Goal: Information Seeking & Learning: Learn about a topic

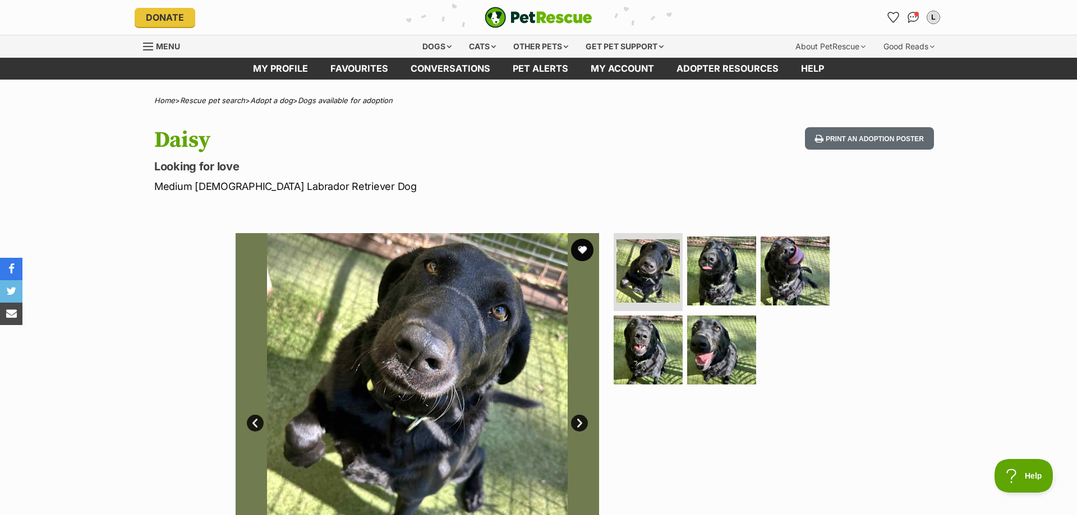
click at [578, 424] on link "Next" at bounding box center [579, 423] width 17 height 17
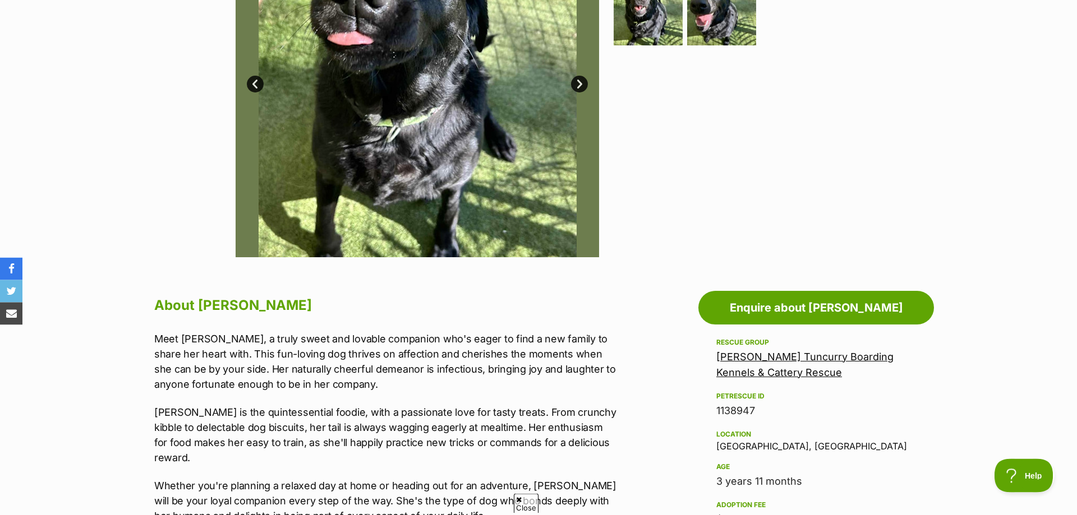
scroll to position [343, 0]
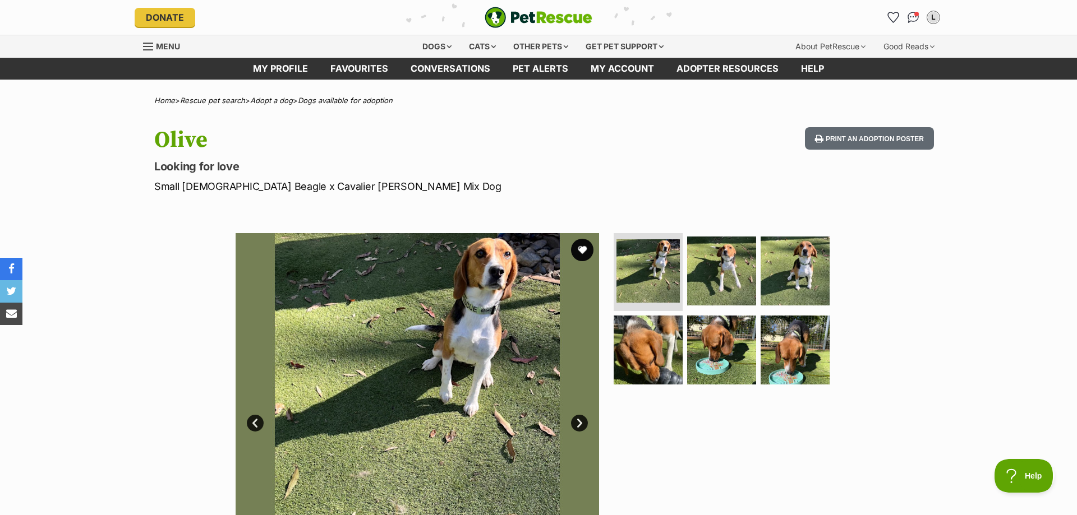
click at [581, 423] on link "Next" at bounding box center [579, 423] width 17 height 17
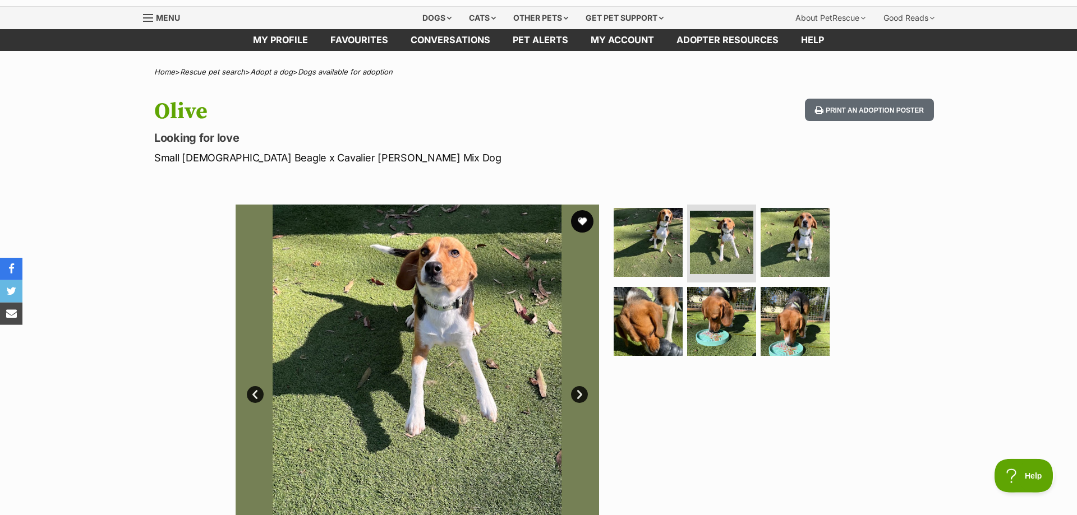
scroll to position [172, 0]
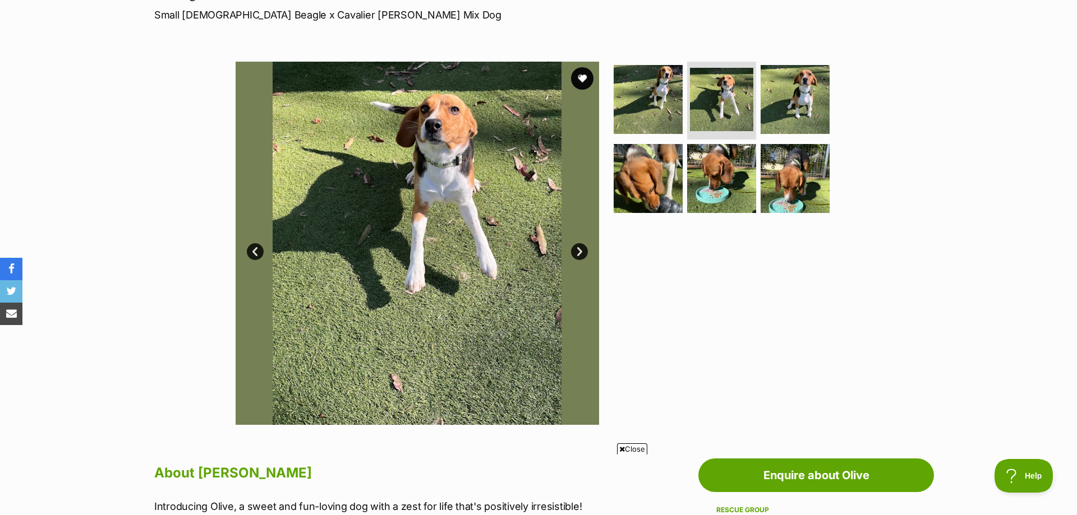
click at [578, 251] on link "Next" at bounding box center [579, 251] width 17 height 17
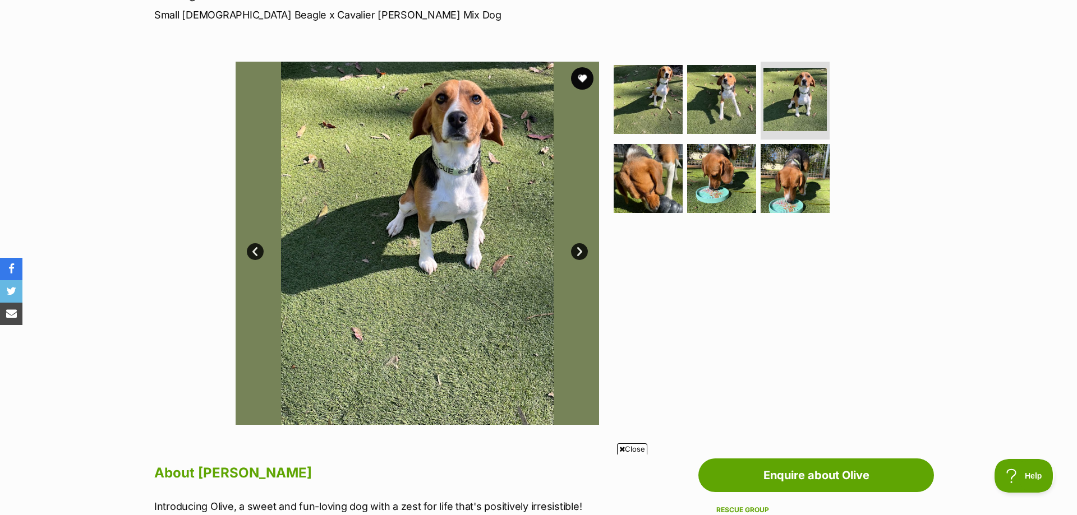
click at [578, 251] on link "Next" at bounding box center [579, 251] width 17 height 17
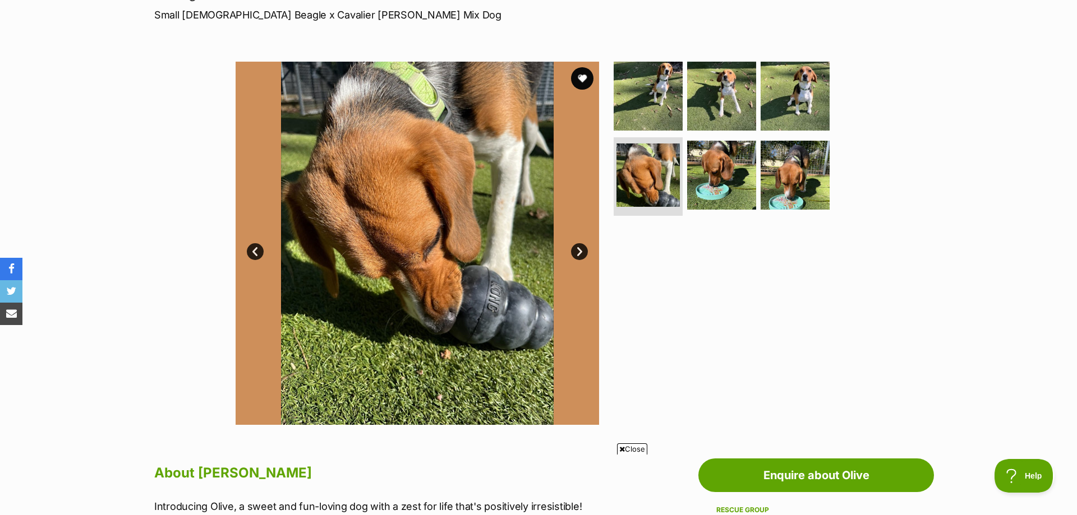
click at [578, 251] on link "Next" at bounding box center [579, 251] width 17 height 17
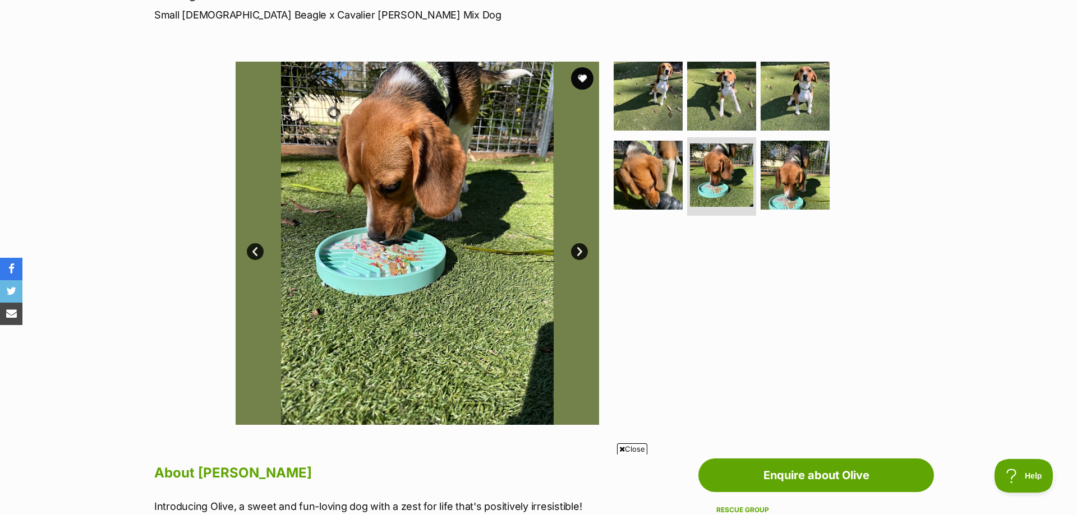
click at [578, 251] on link "Next" at bounding box center [579, 251] width 17 height 17
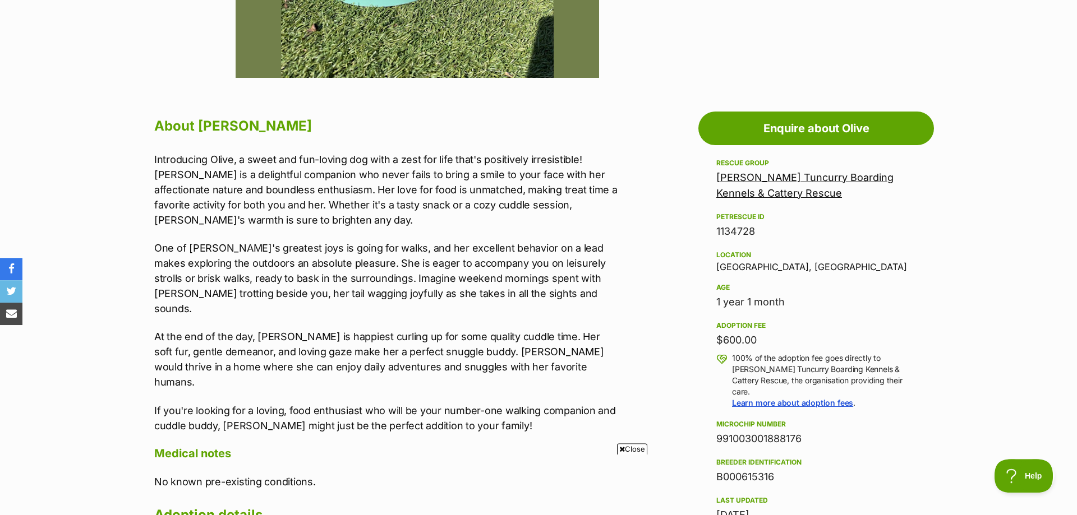
scroll to position [515, 0]
